Goal: Task Accomplishment & Management: Manage account settings

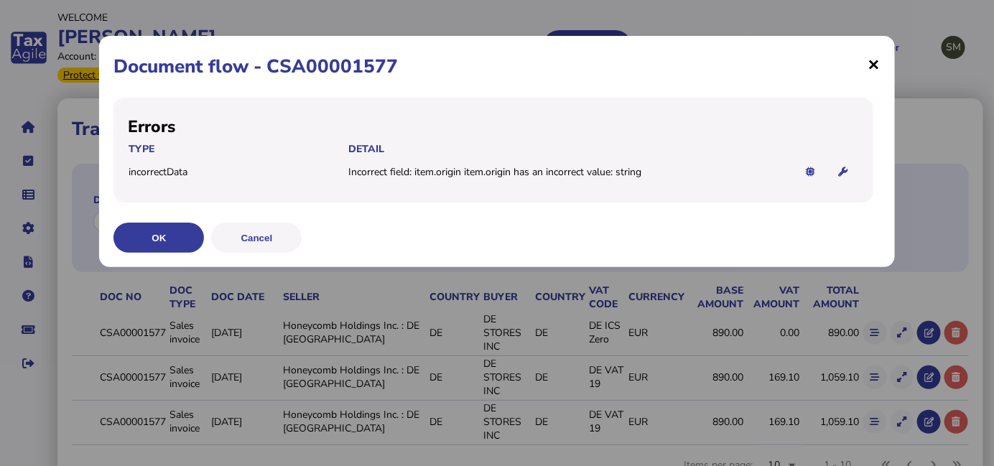
click at [873, 64] on span "×" at bounding box center [874, 63] width 12 height 27
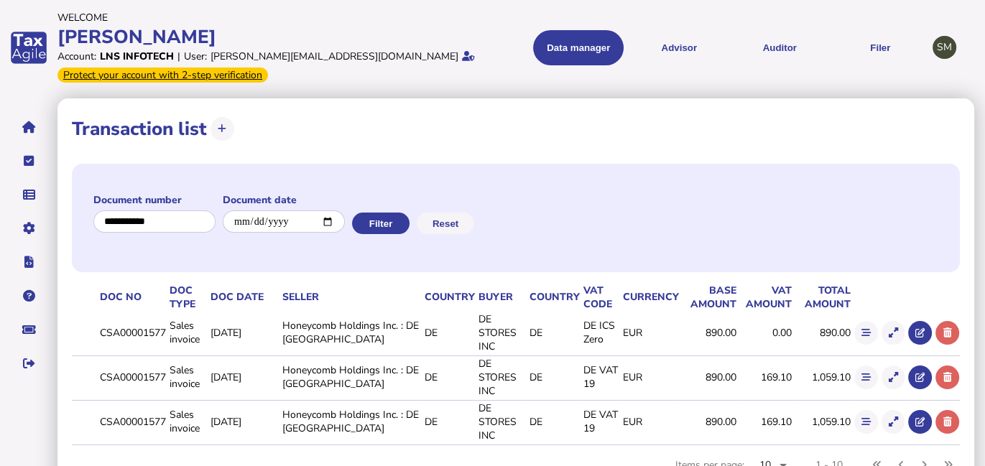
click at [417, 80] on div "Account: LNS INFOTECH | User: [PERSON_NAME][EMAIL_ADDRESS][DOMAIN_NAME] Protect…" at bounding box center [272, 67] width 430 height 34
click at [433, 75] on div "Account: LNS INFOTECH | User: [PERSON_NAME][EMAIL_ADDRESS][DOMAIN_NAME] Protect…" at bounding box center [272, 67] width 430 height 34
click at [260, 26] on div "[PERSON_NAME]" at bounding box center [272, 36] width 430 height 25
click at [942, 48] on div "SM" at bounding box center [944, 48] width 24 height 24
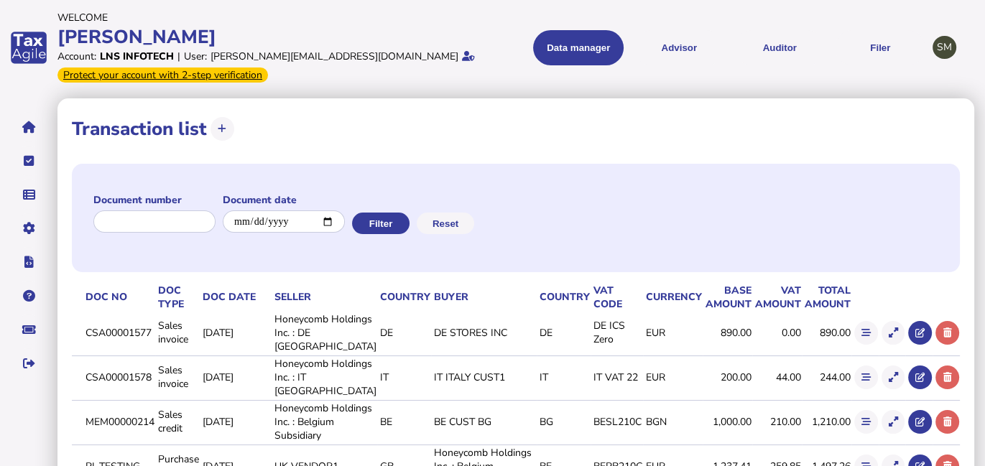
click at [934, 9] on header "Welcome [PERSON_NAME] Account: LNS INFOTECH | User: [PERSON_NAME][EMAIL_ADDRESS…" at bounding box center [513, 47] width 913 height 80
click at [447, 29] on div "[PERSON_NAME]" at bounding box center [272, 36] width 430 height 25
